Goal: Information Seeking & Learning: Find specific fact

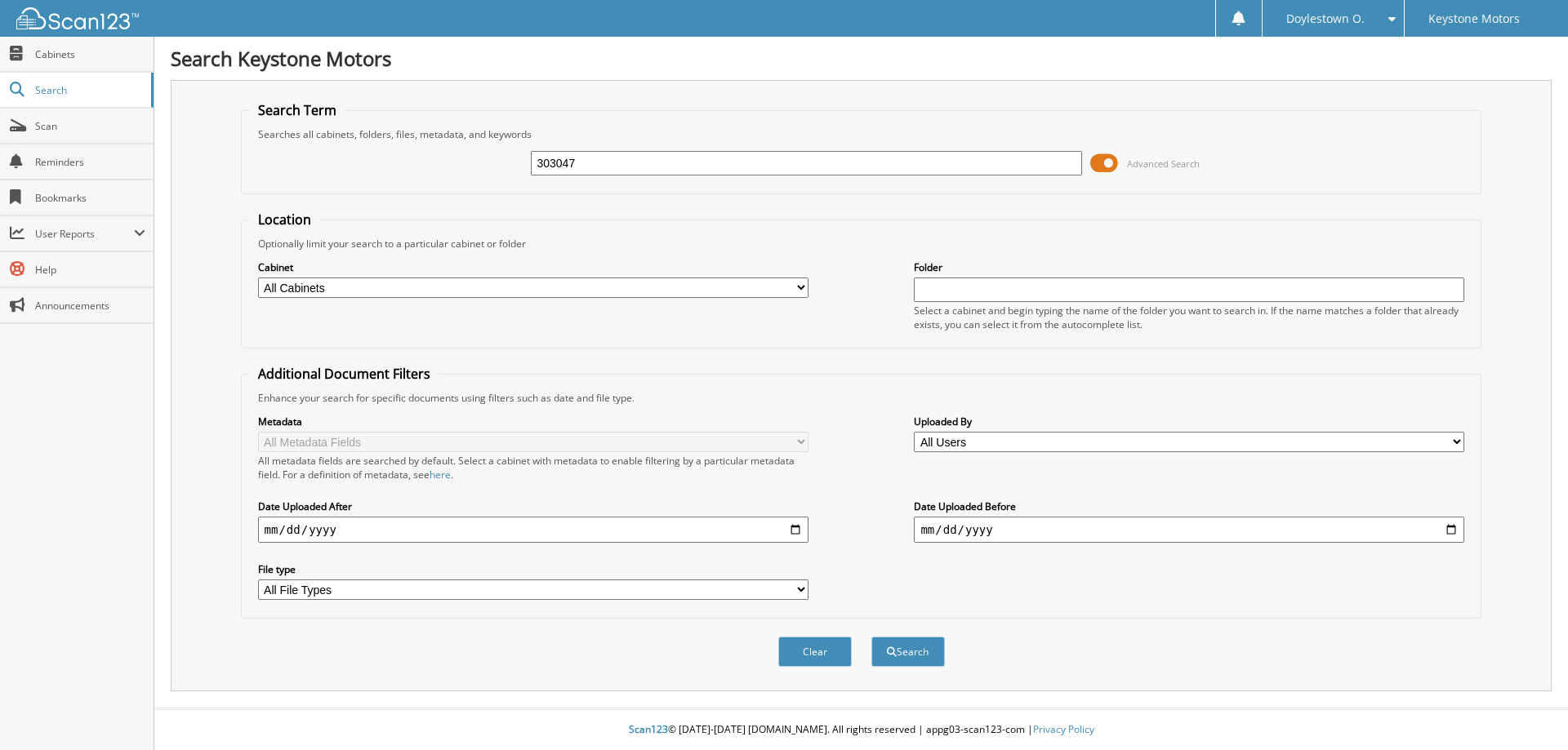
type input "303047"
click at [871, 637] on button "Search" at bounding box center [908, 652] width 74 height 31
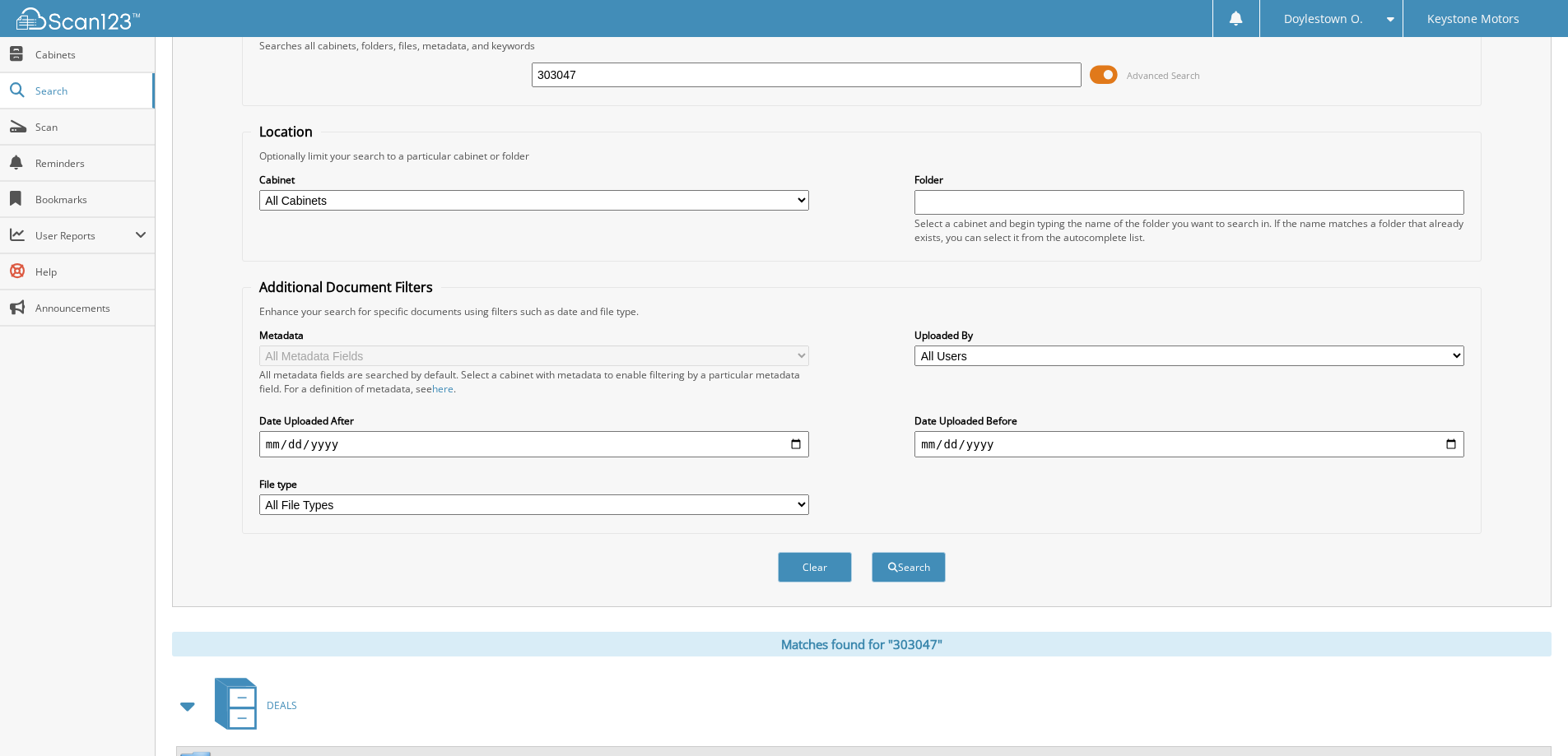
scroll to position [8, 0]
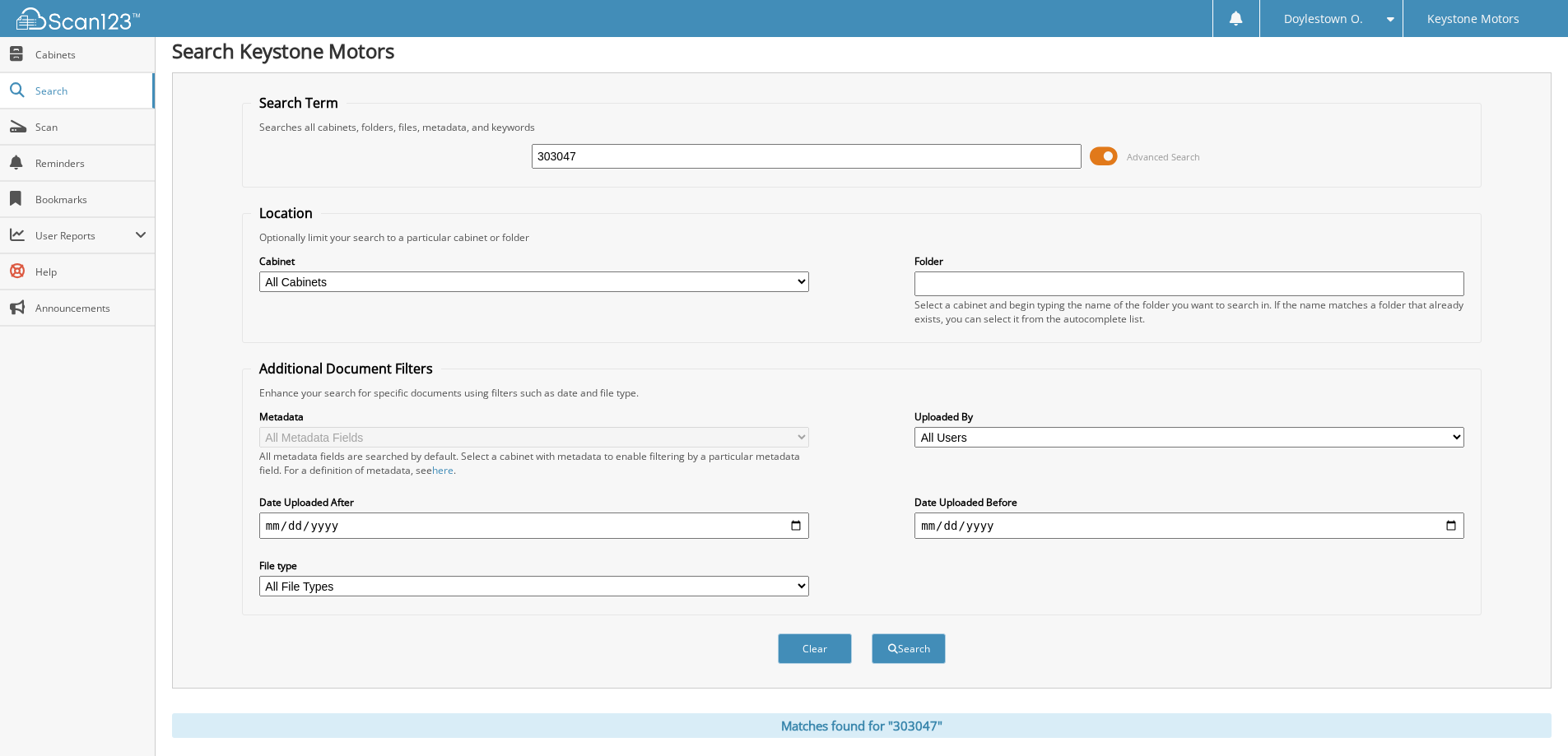
drag, startPoint x: 593, startPoint y: 146, endPoint x: 400, endPoint y: 187, distance: 197.3
click at [400, 187] on fieldset "Search Term Searches all cabinets, folders, files, metadata, and keywords 30304…" at bounding box center [862, 141] width 1240 height 94
type input "302976"
click at [872, 634] on button "Search" at bounding box center [908, 649] width 74 height 31
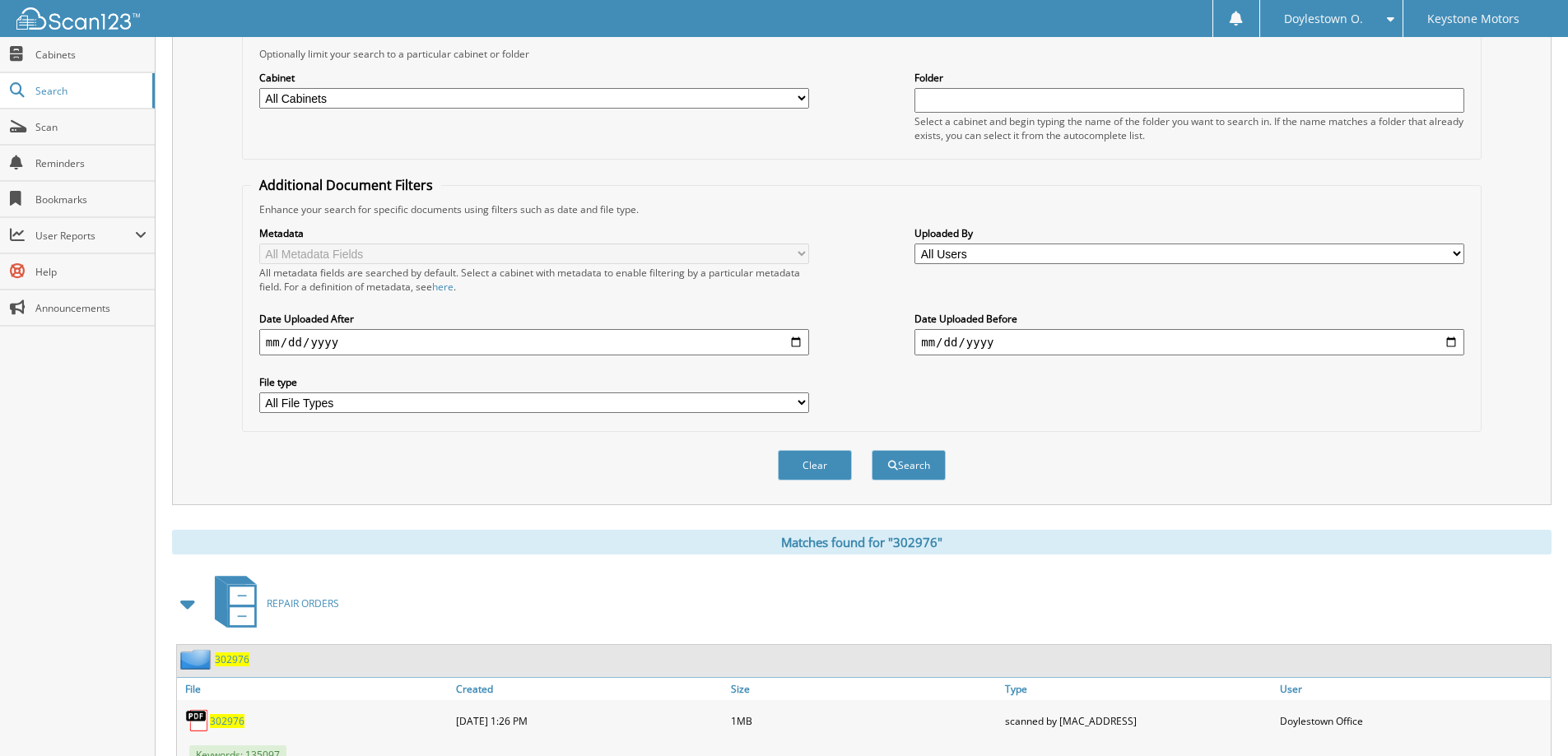
scroll to position [255, 0]
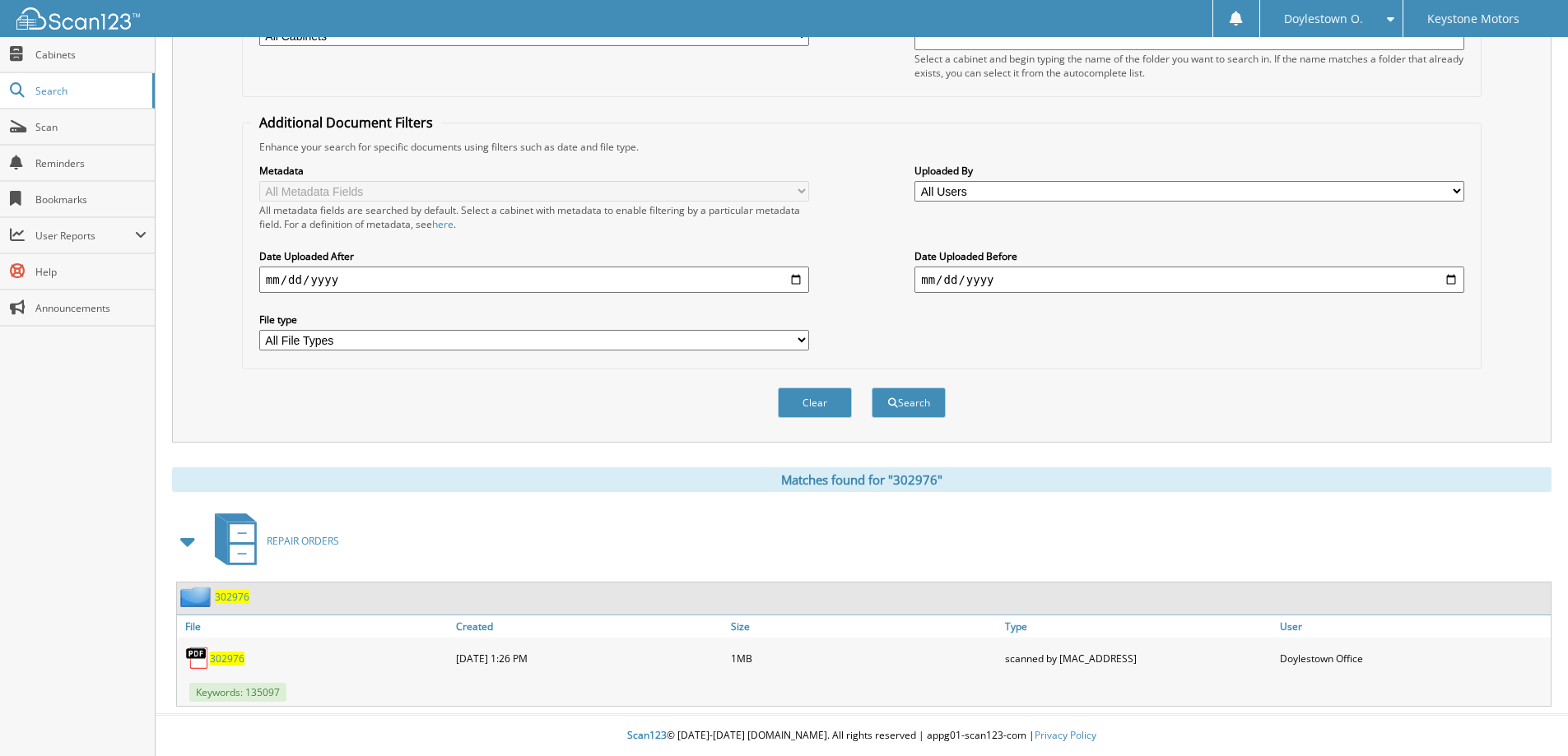
click at [212, 660] on span "302976" at bounding box center [227, 659] width 35 height 14
